Goal: Information Seeking & Learning: Learn about a topic

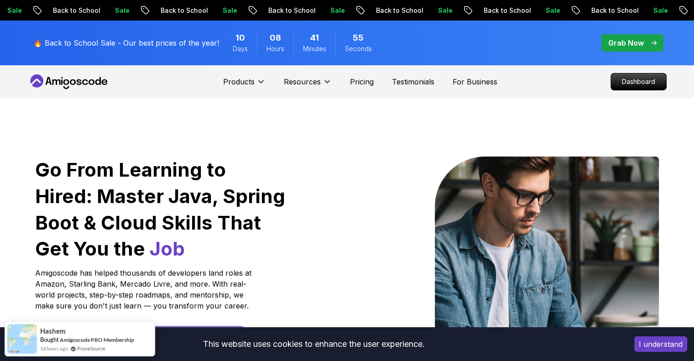
click at [628, 83] on p "Dashboard" at bounding box center [638, 82] width 52 height 16
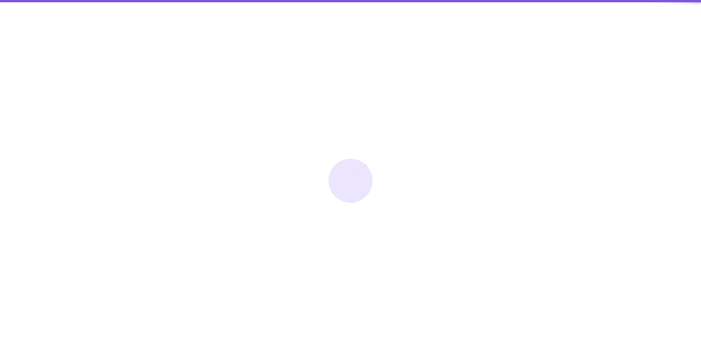
click at [630, 81] on div at bounding box center [350, 180] width 701 height 361
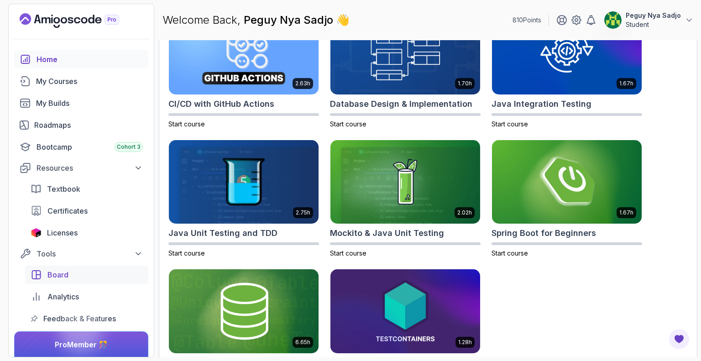
scroll to position [34, 0]
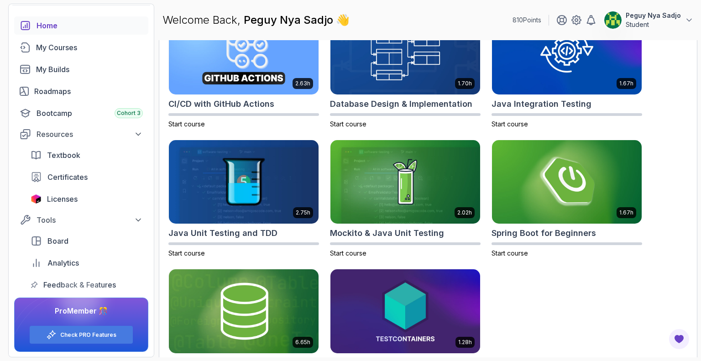
click at [82, 315] on div at bounding box center [81, 298] width 44 height 44
click at [75, 48] on div "My Courses 3" at bounding box center [89, 47] width 107 height 11
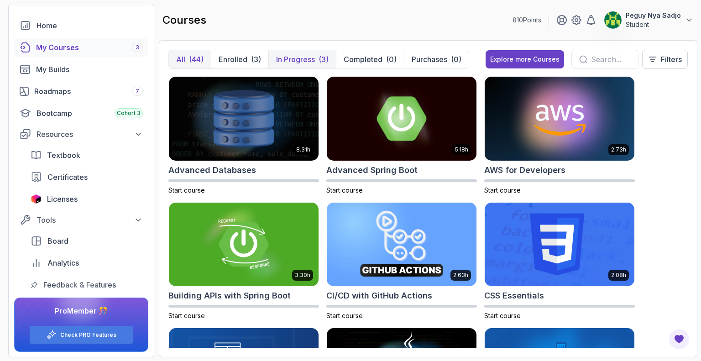
click at [296, 61] on p "In Progress" at bounding box center [295, 59] width 39 height 11
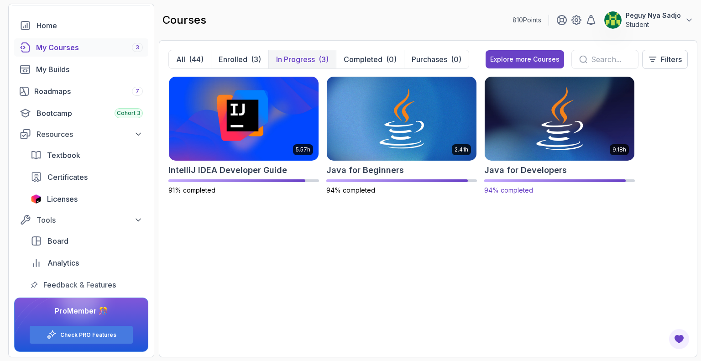
click at [578, 128] on img at bounding box center [559, 118] width 157 height 88
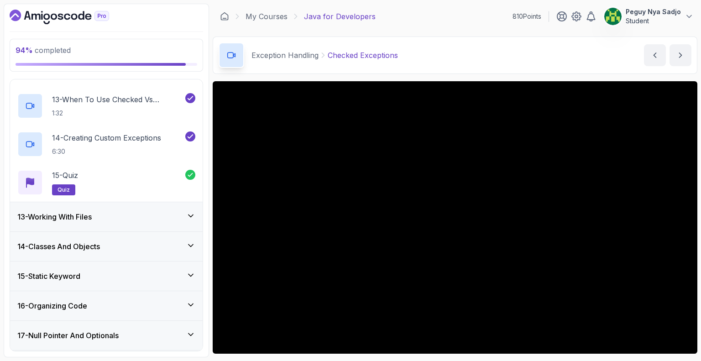
scroll to position [864, 0]
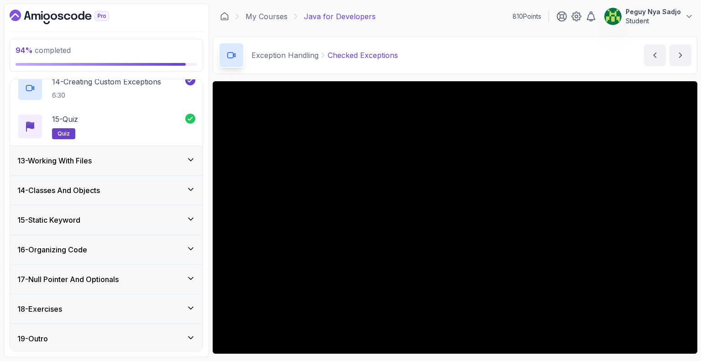
click at [86, 244] on h3 "16 - Organizing Code" at bounding box center [52, 249] width 70 height 11
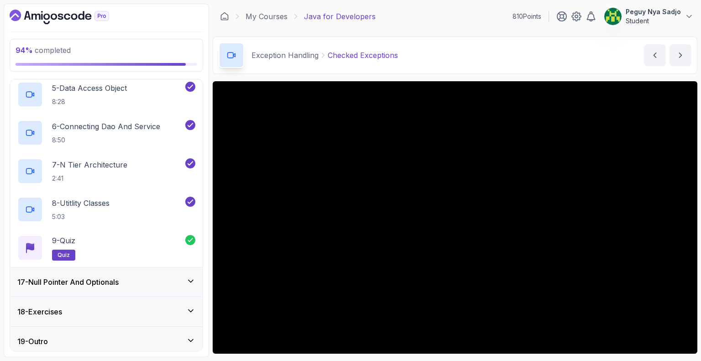
scroll to position [634, 0]
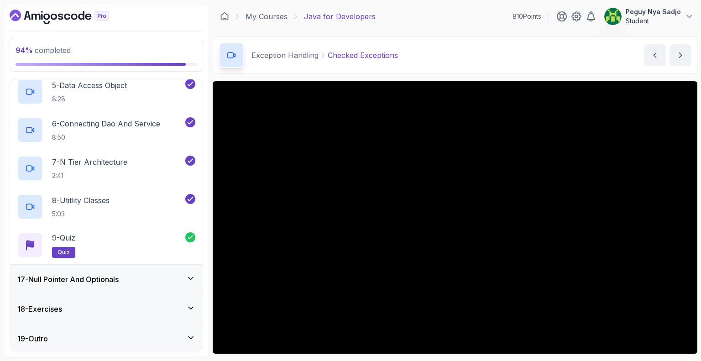
click at [145, 310] on div "18 - Exercises" at bounding box center [106, 308] width 178 height 11
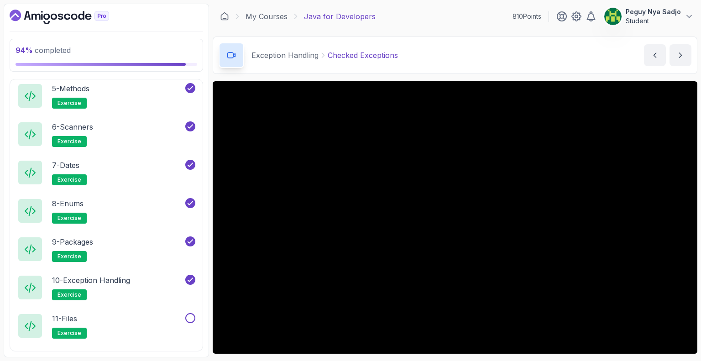
scroll to position [787, 0]
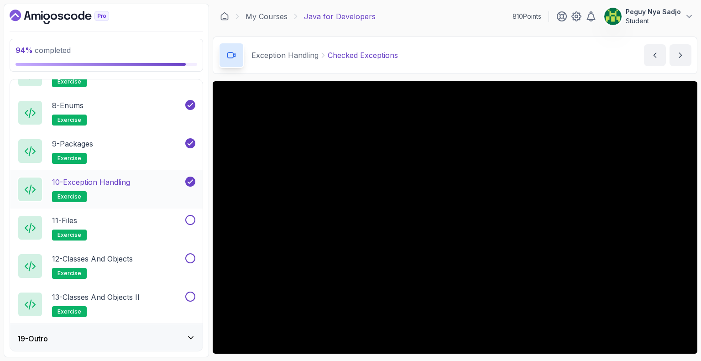
click at [102, 181] on p "10 - Exception Handling" at bounding box center [91, 181] width 78 height 11
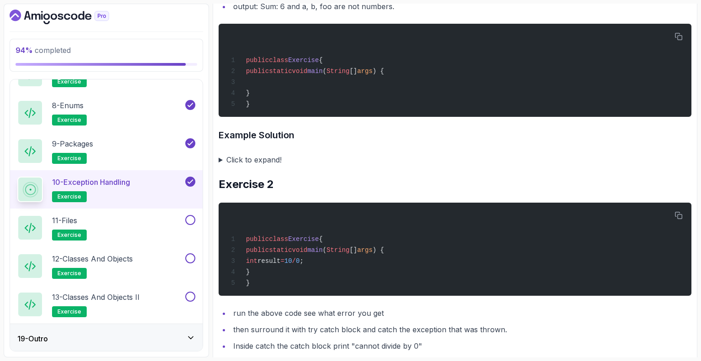
scroll to position [308, 0]
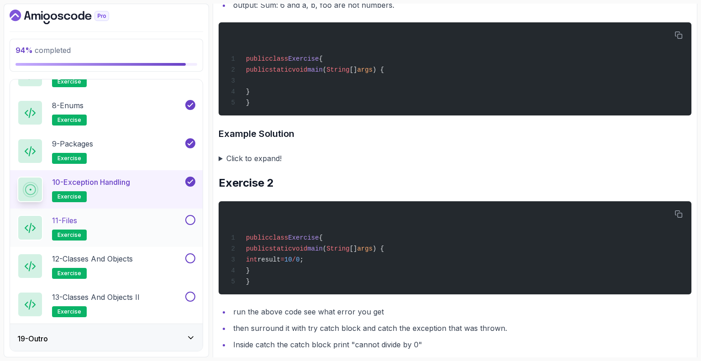
click at [76, 220] on p "11 - Files" at bounding box center [64, 220] width 25 height 11
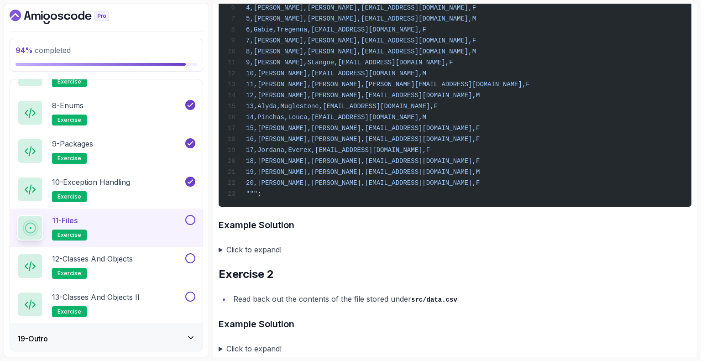
click at [416, 175] on div "String data = """ id,first_name,last_name,email,gender 1,[PERSON_NAME],[PERSON_…" at bounding box center [455, 61] width 458 height 279
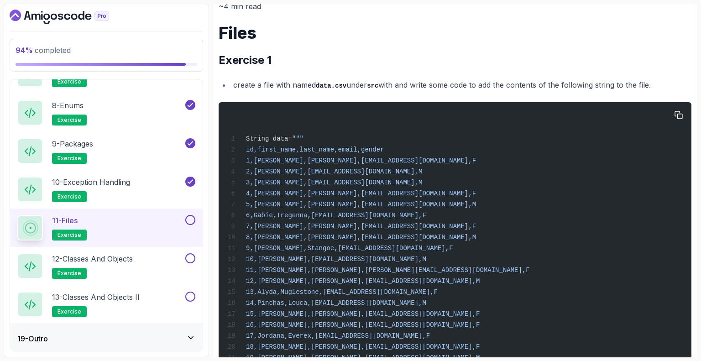
scroll to position [117, 0]
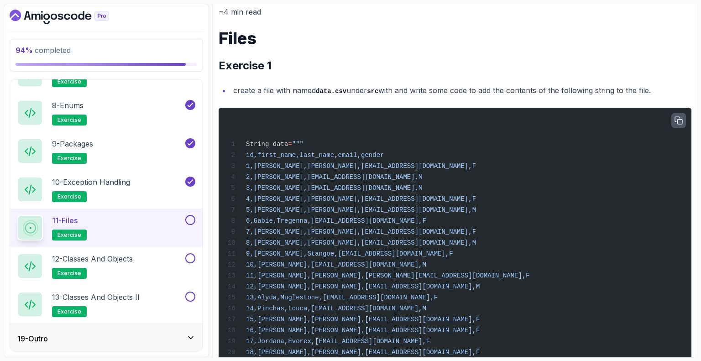
click at [680, 119] on icon "button" at bounding box center [678, 120] width 7 height 7
